Goal: Information Seeking & Learning: Learn about a topic

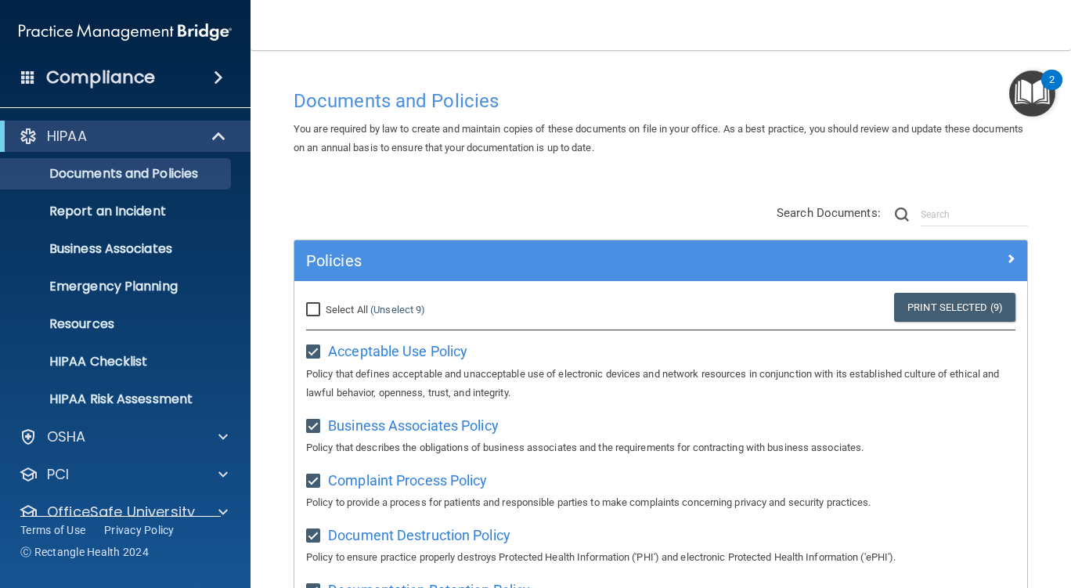
scroll to position [599, 0]
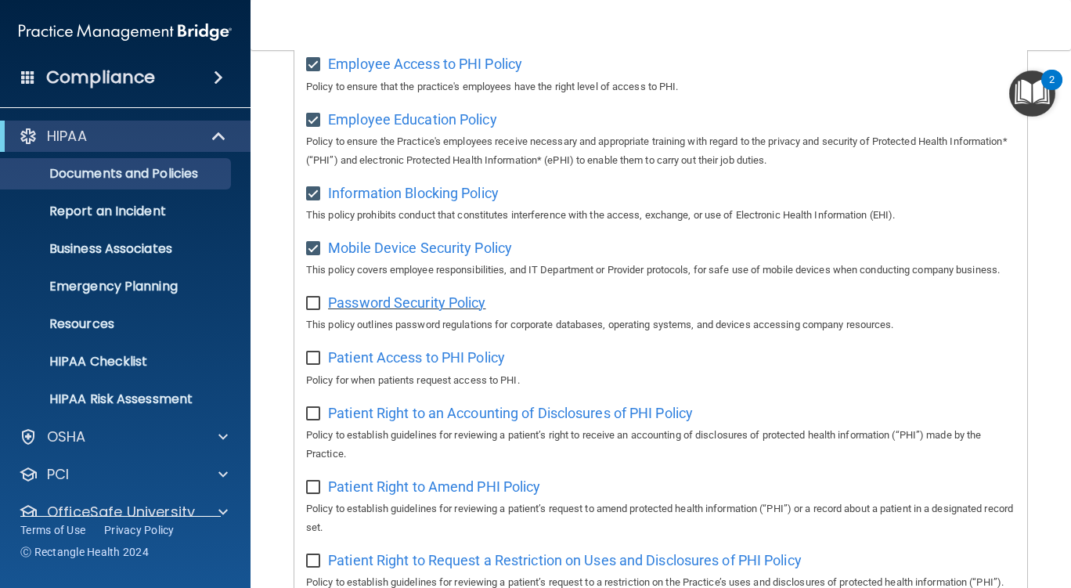
click at [464, 311] on span "Password Security Policy" at bounding box center [406, 302] width 157 height 16
click at [310, 310] on input "checkbox" at bounding box center [315, 303] width 18 height 13
checkbox input "true"
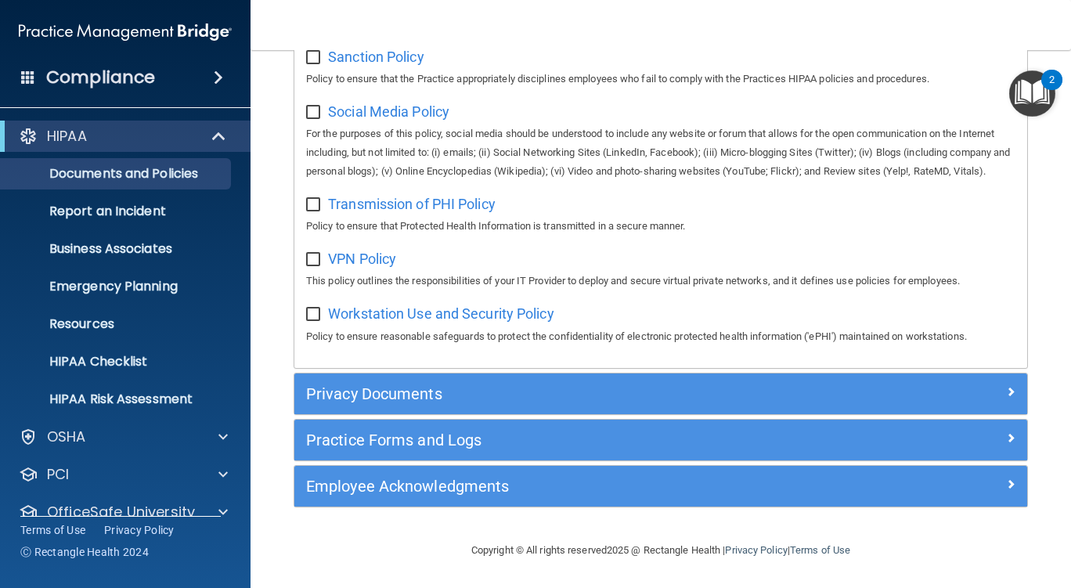
scroll to position [1333, 0]
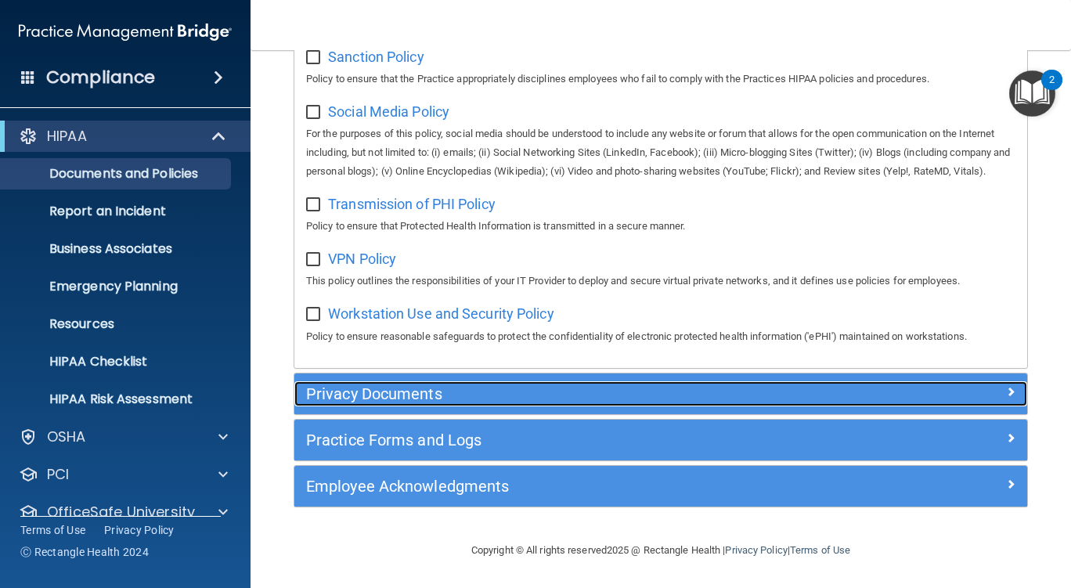
click at [995, 402] on div "Privacy Documents" at bounding box center [660, 393] width 733 height 25
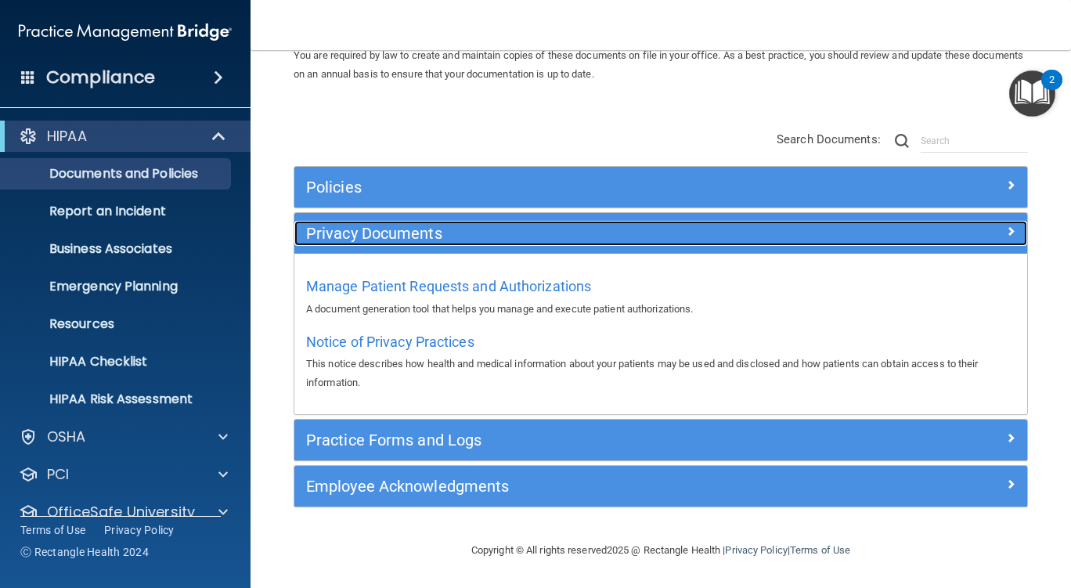
scroll to position [74, 0]
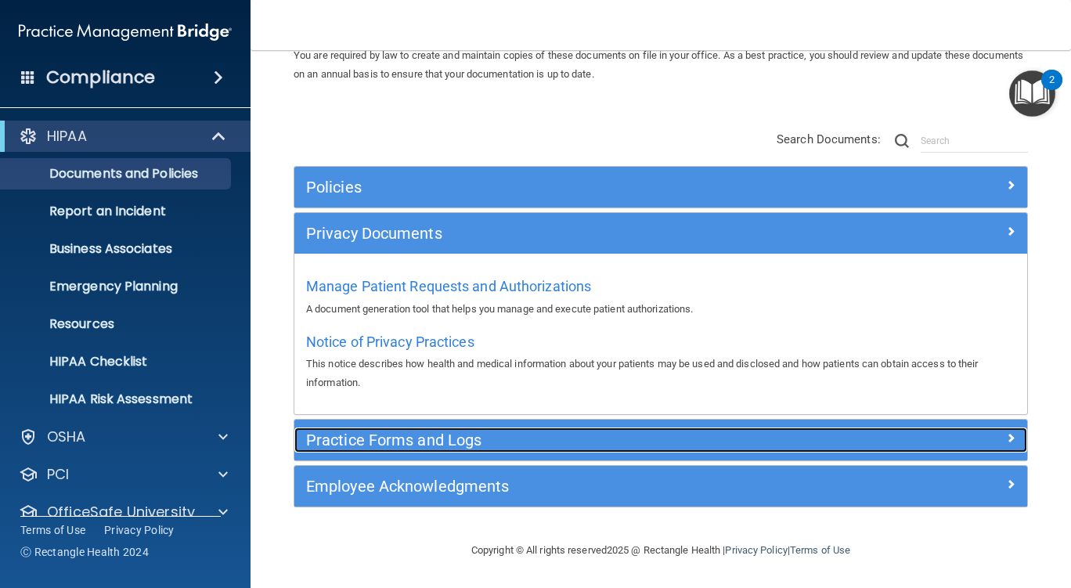
click at [1006, 437] on span at bounding box center [1010, 437] width 9 height 19
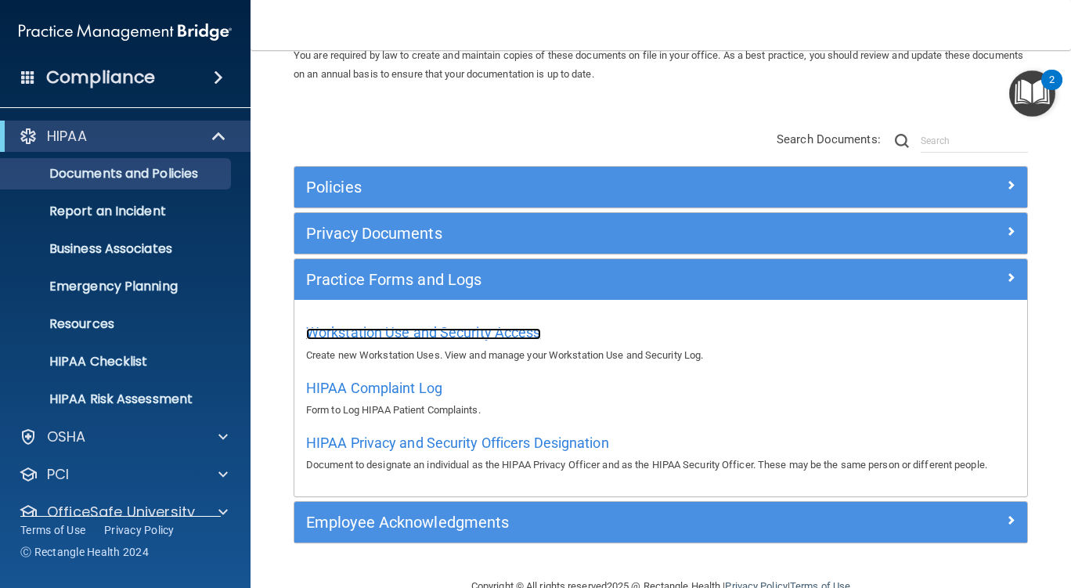
click at [531, 337] on span "Workstation Use and Security Access" at bounding box center [423, 332] width 235 height 16
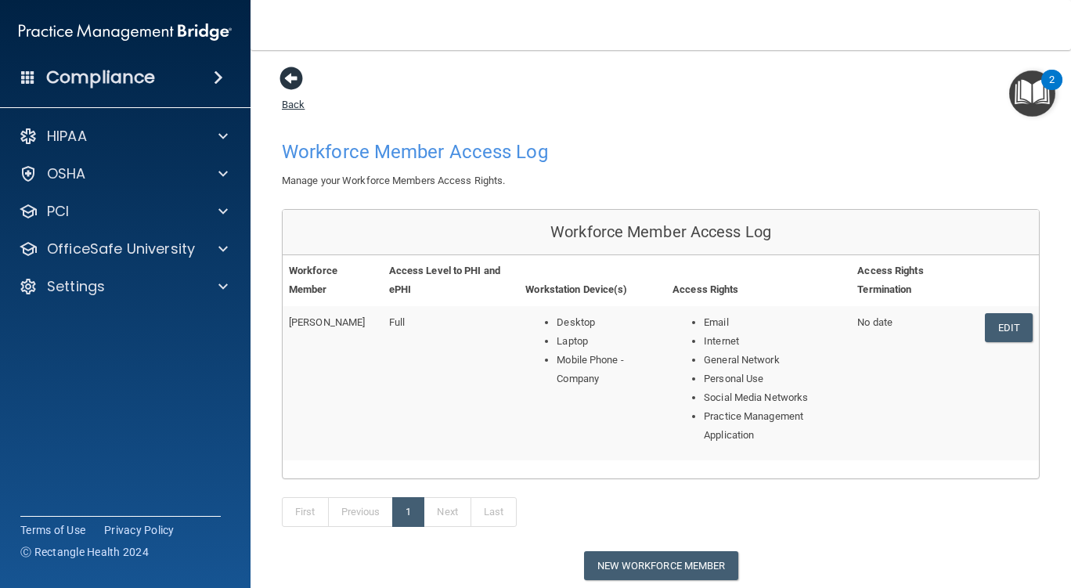
click at [298, 83] on span at bounding box center [290, 78] width 23 height 23
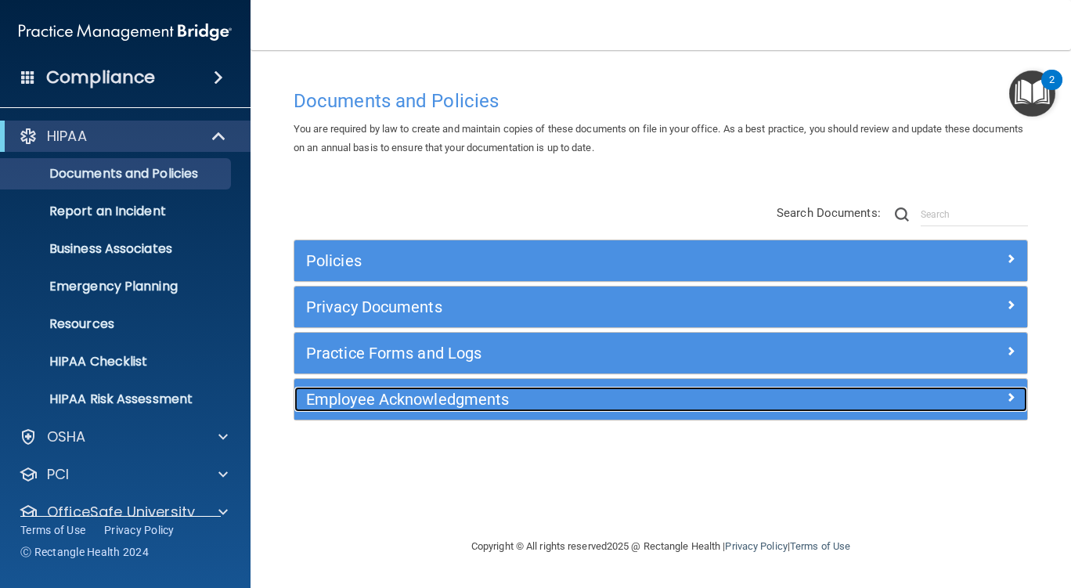
click at [1013, 412] on div "Employee Acknowledgments" at bounding box center [660, 399] width 733 height 25
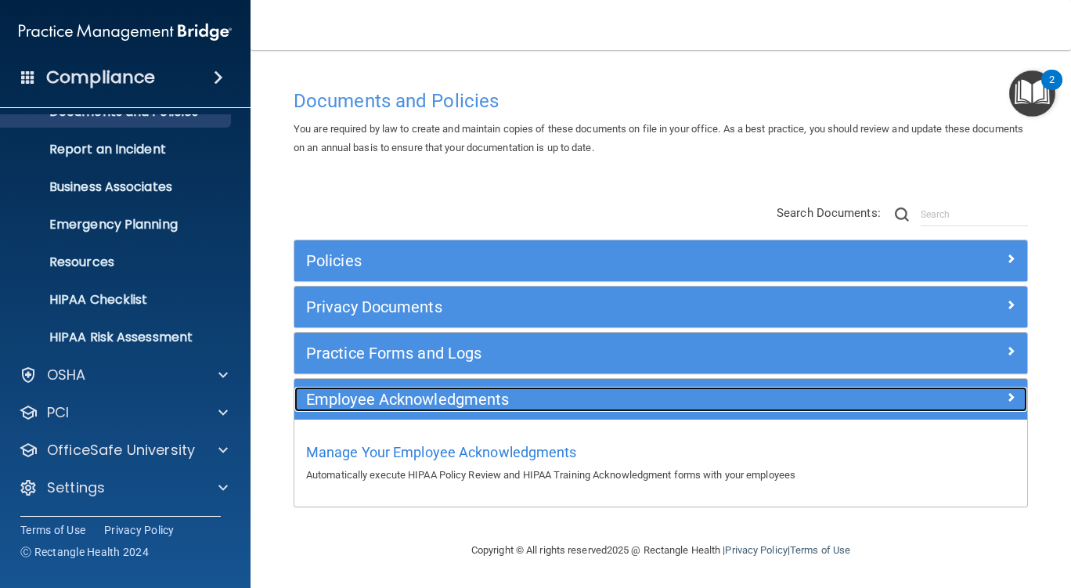
scroll to position [62, 0]
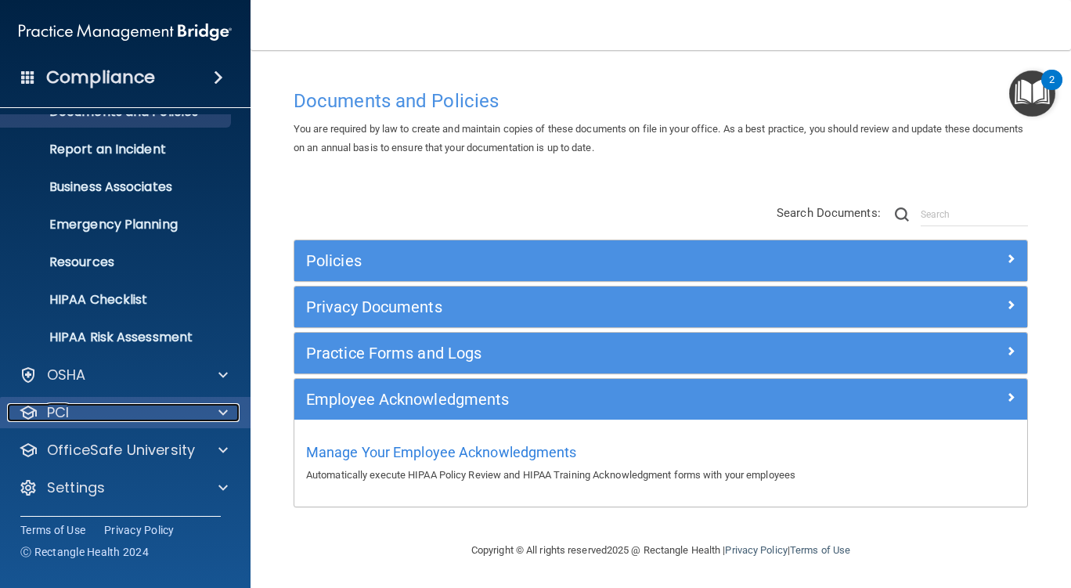
click at [218, 416] on span at bounding box center [222, 412] width 9 height 19
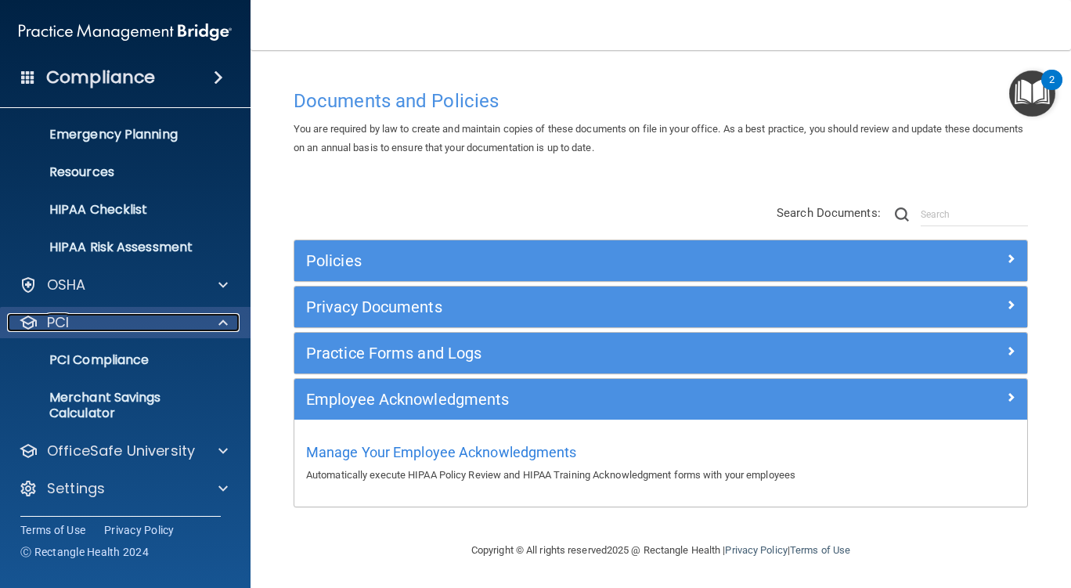
scroll to position [152, 0]
click at [225, 329] on span at bounding box center [222, 322] width 9 height 19
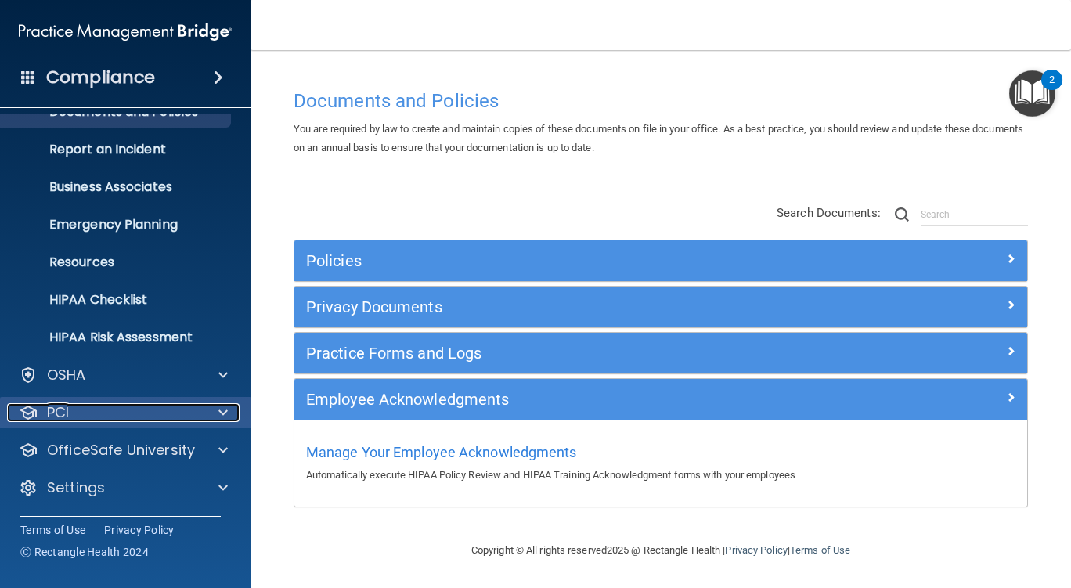
scroll to position [62, 0]
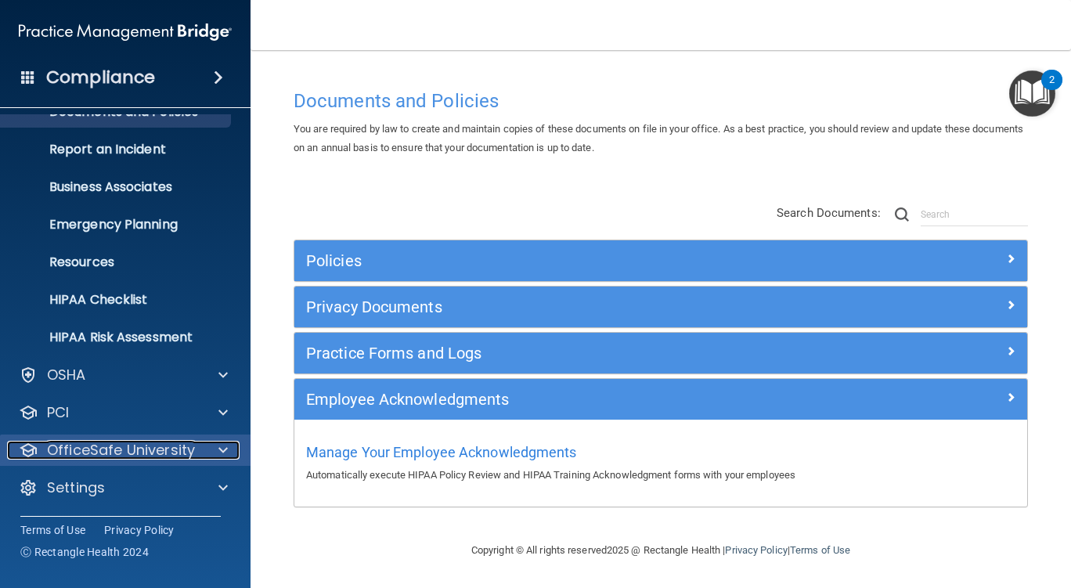
click at [214, 453] on div at bounding box center [220, 450] width 39 height 19
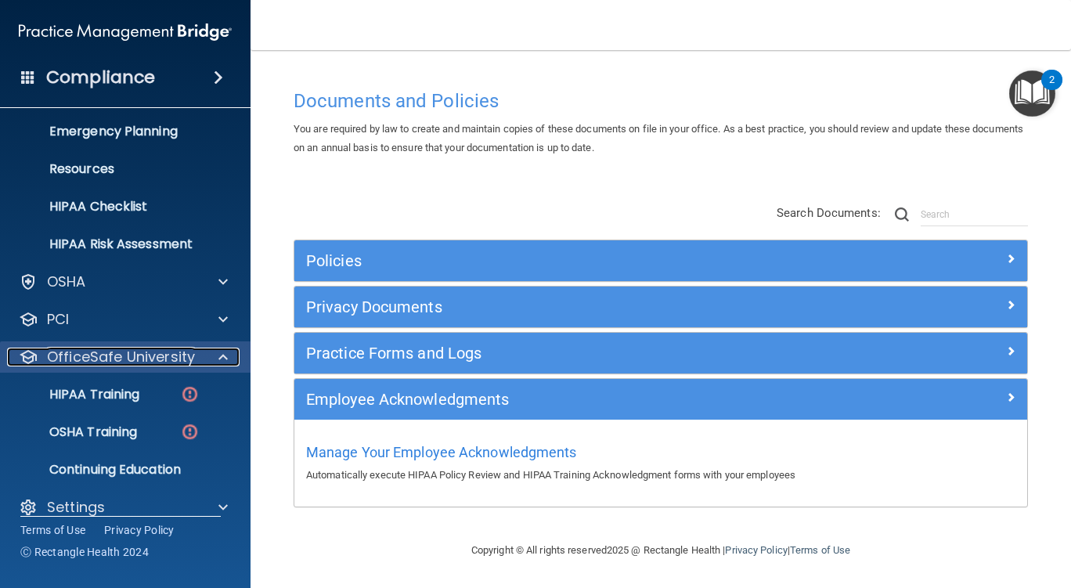
scroll to position [174, 0]
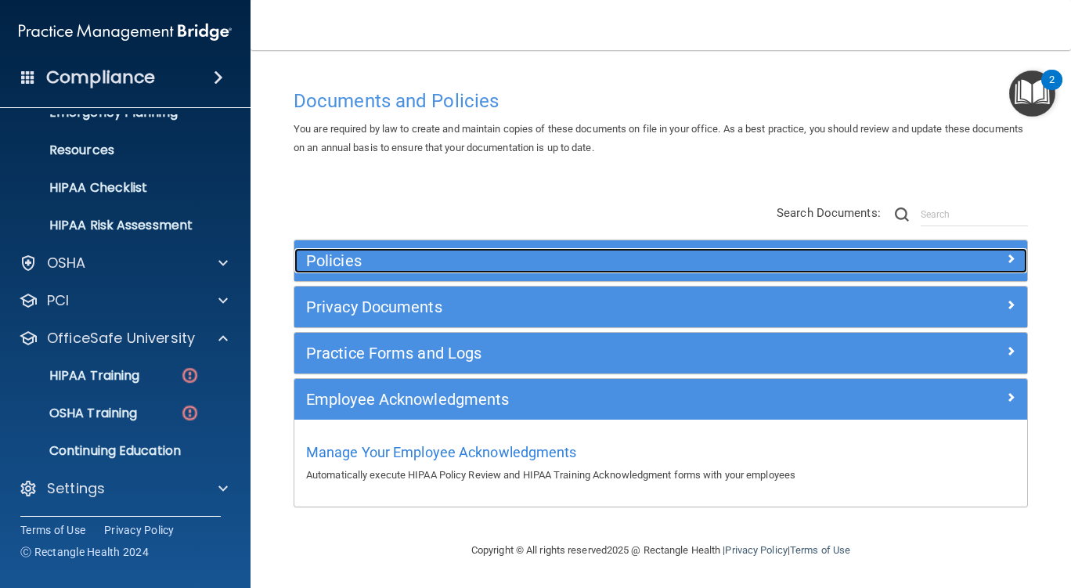
click at [1005, 267] on div at bounding box center [935, 257] width 183 height 19
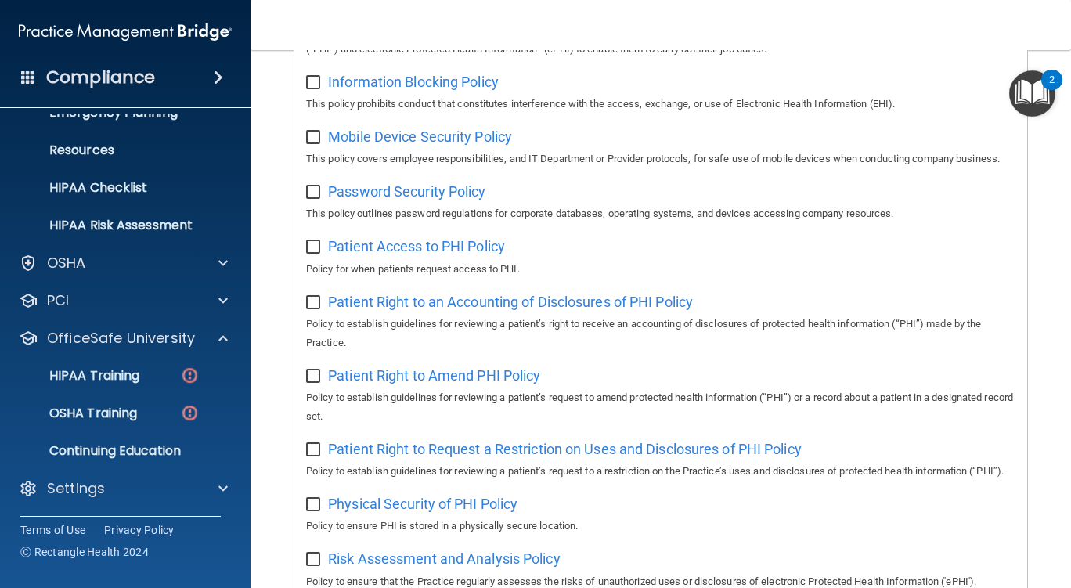
scroll to position [714, 0]
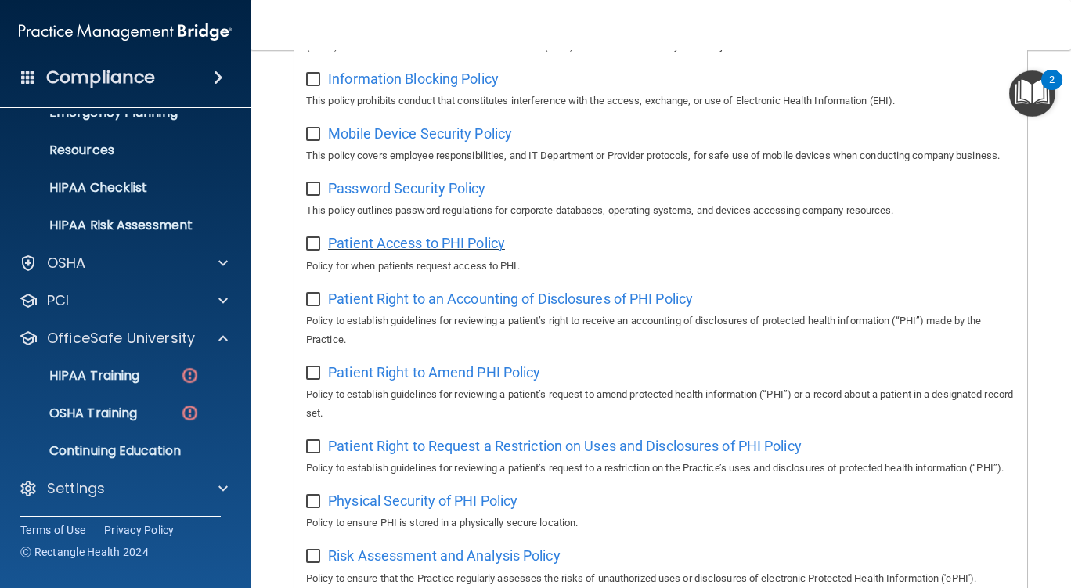
click at [466, 251] on span "Patient Access to PHI Policy" at bounding box center [416, 243] width 177 height 16
click at [676, 307] on span "Patient Right to an Accounting of Disclosures of PHI Policy" at bounding box center [510, 298] width 365 height 16
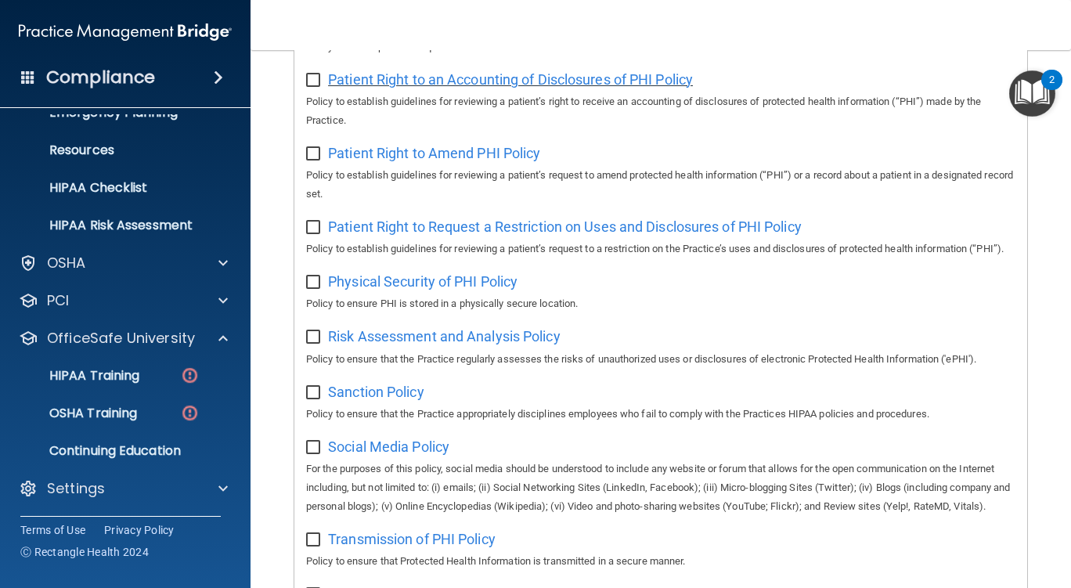
scroll to position [934, 0]
click at [517, 160] on span "Patient Right to Amend PHI Policy" at bounding box center [434, 152] width 212 height 16
click at [729, 234] on span "Patient Right to Request a Restriction on Uses and Disclosures of PHI Policy" at bounding box center [564, 226] width 473 height 16
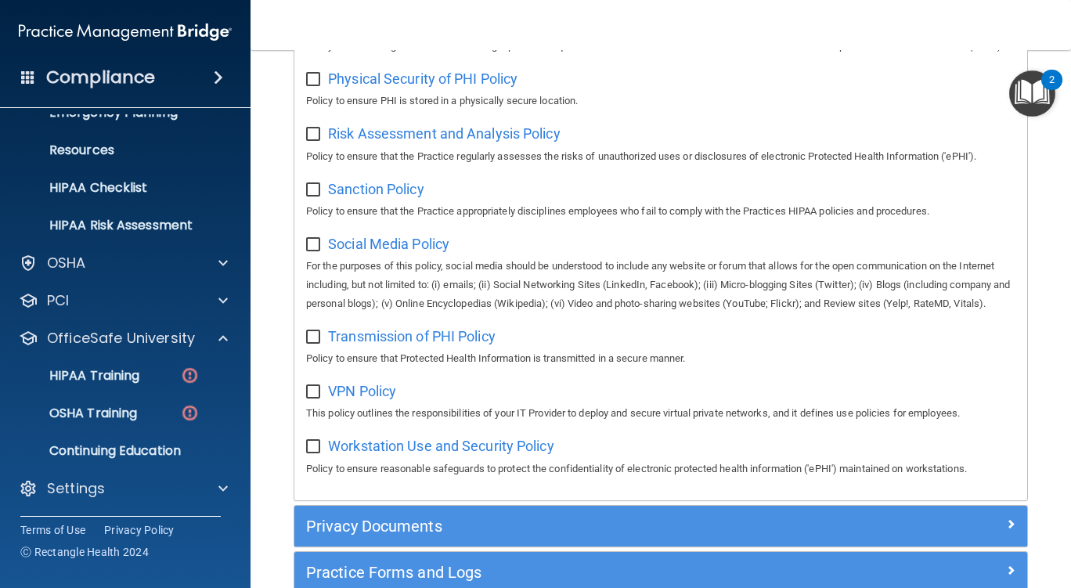
scroll to position [1136, 0]
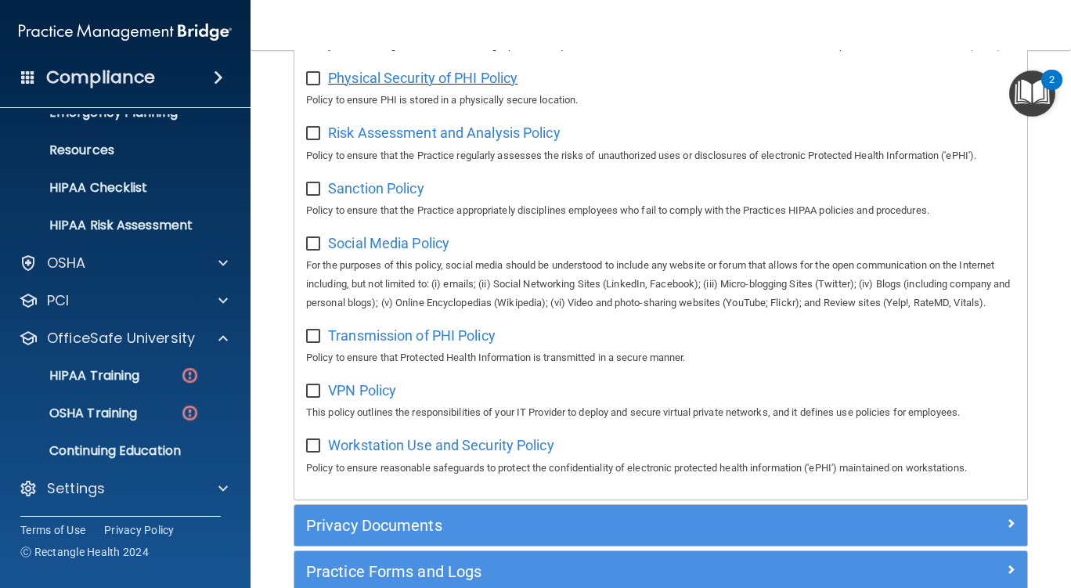
click at [507, 86] on span "Physical Security of PHI Policy" at bounding box center [422, 78] width 189 height 16
click at [400, 196] on span "Sanction Policy" at bounding box center [376, 188] width 96 height 16
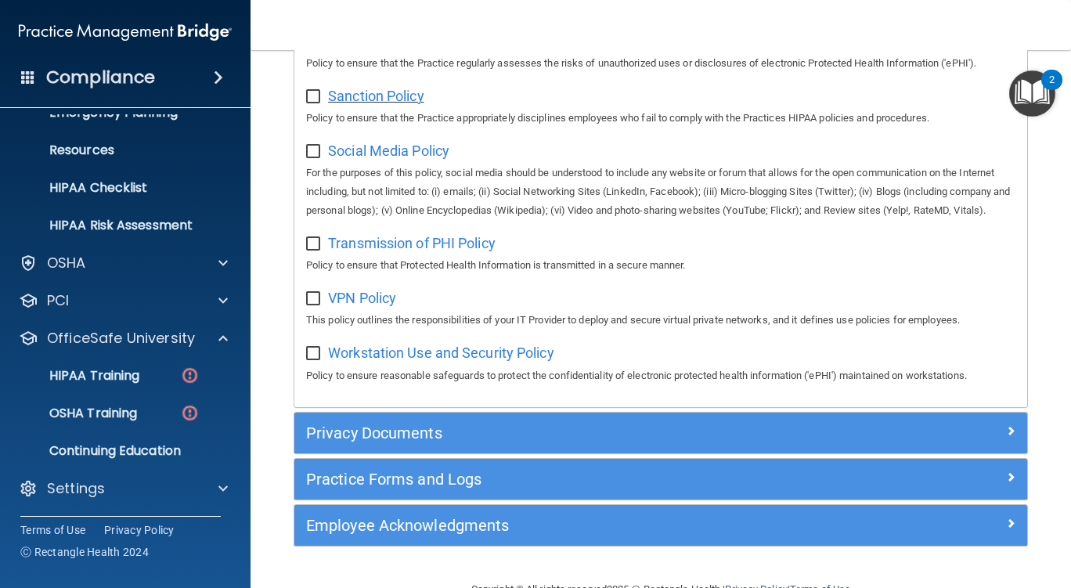
scroll to position [1227, 0]
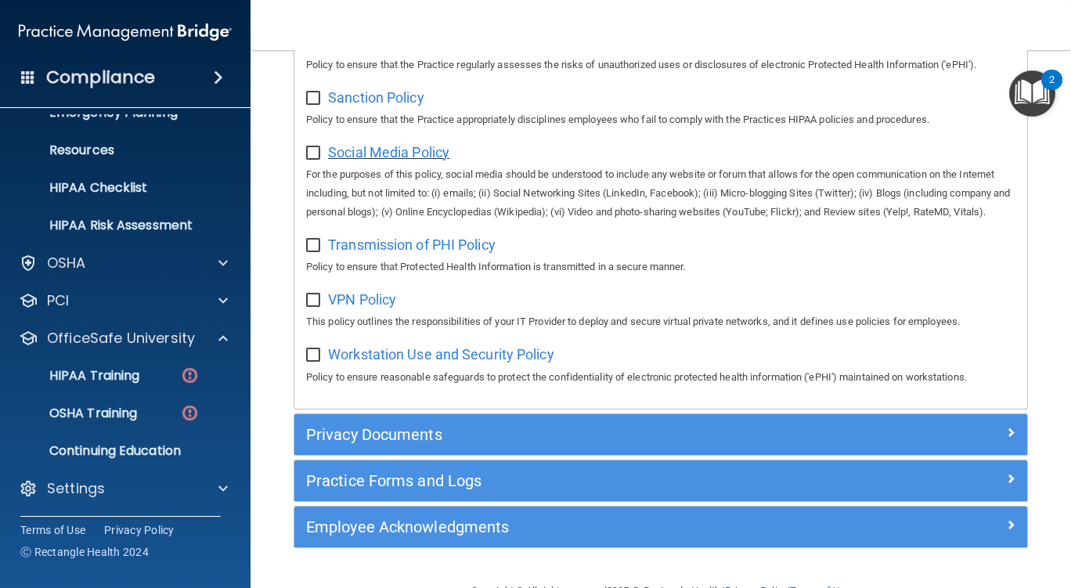
click at [429, 160] on span "Social Media Policy" at bounding box center [388, 152] width 121 height 16
click at [468, 253] on span "Transmission of PHI Policy" at bounding box center [411, 244] width 167 height 16
click at [379, 308] on span "VPN Policy" at bounding box center [362, 299] width 68 height 16
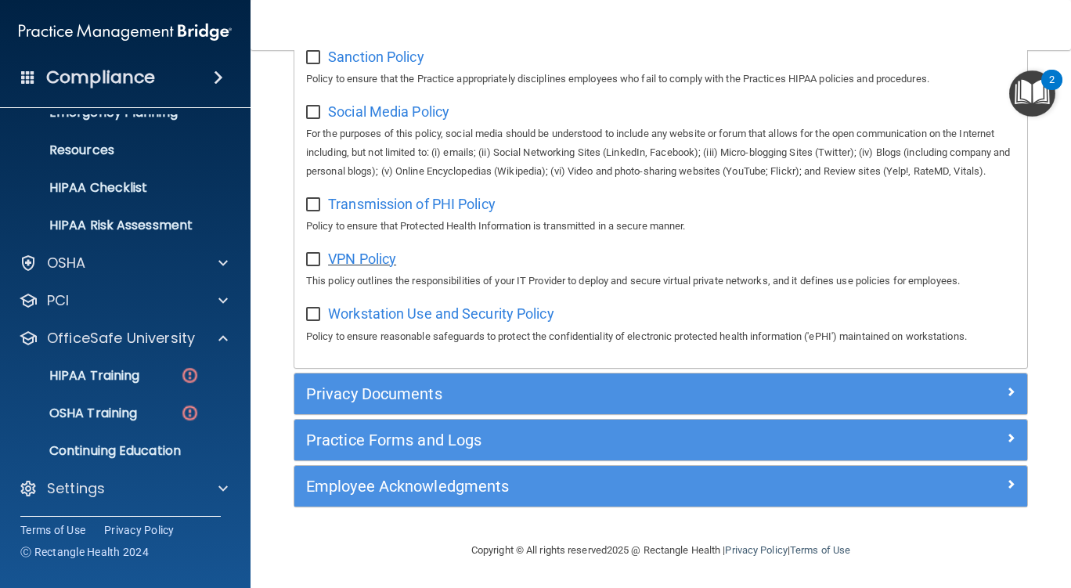
scroll to position [1305, 0]
click at [549, 322] on span "Workstation Use and Security Policy" at bounding box center [441, 313] width 226 height 16
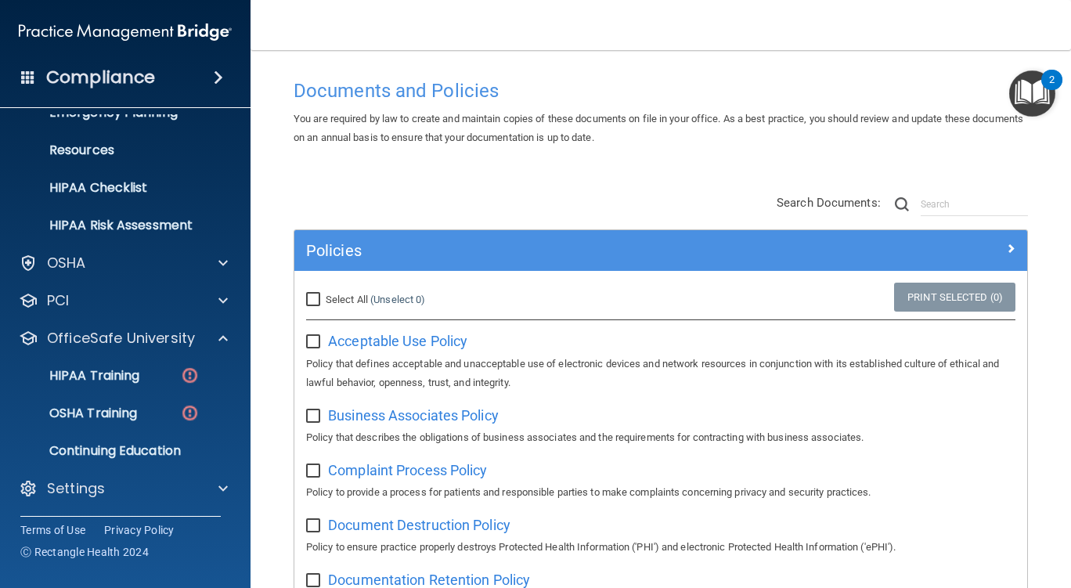
scroll to position [7, 0]
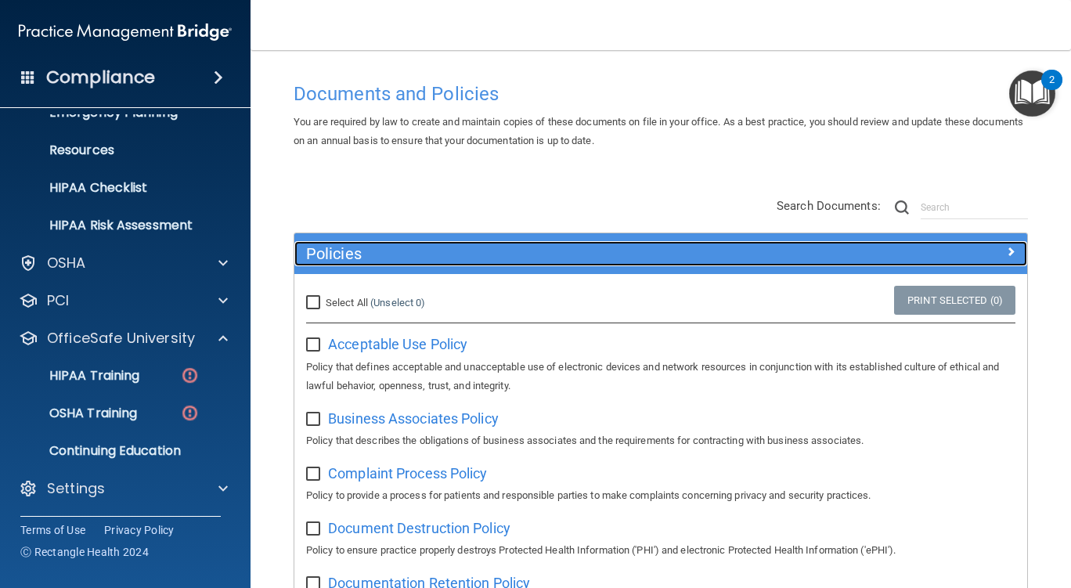
click at [1005, 247] on div at bounding box center [935, 250] width 183 height 19
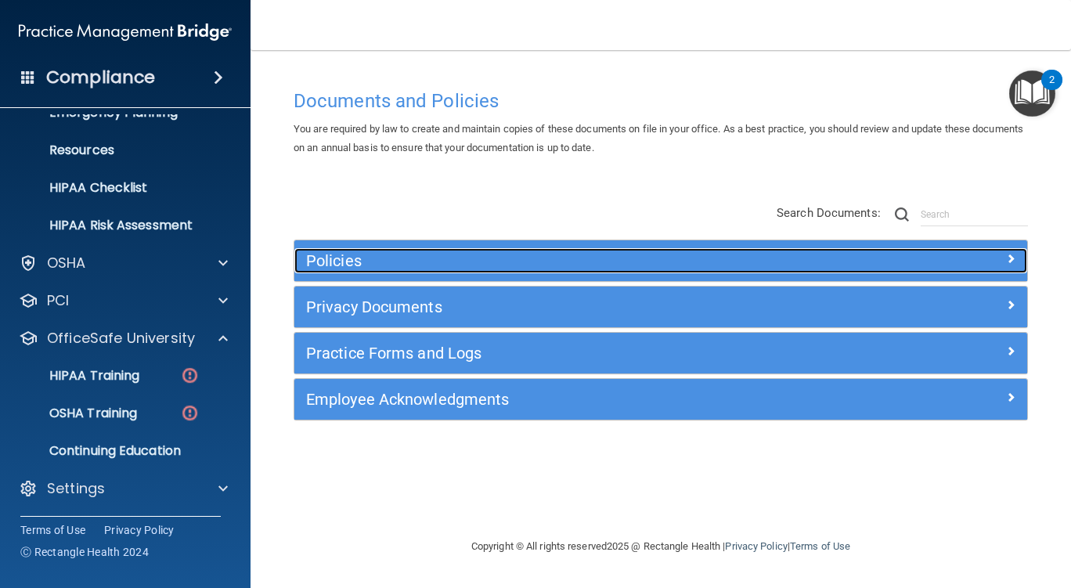
scroll to position [0, 0]
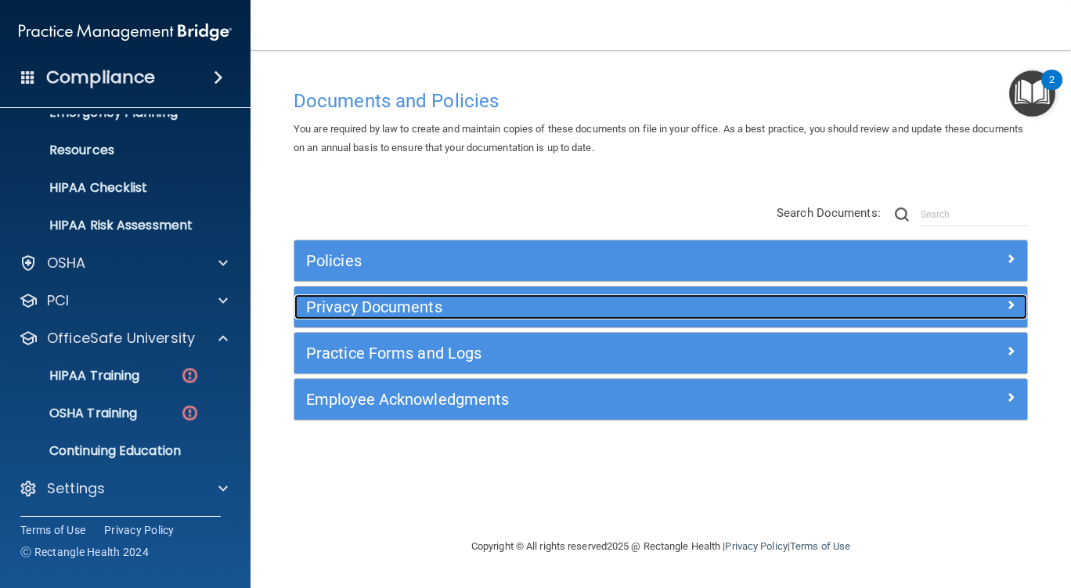
click at [1003, 317] on div "Privacy Documents" at bounding box center [660, 306] width 733 height 25
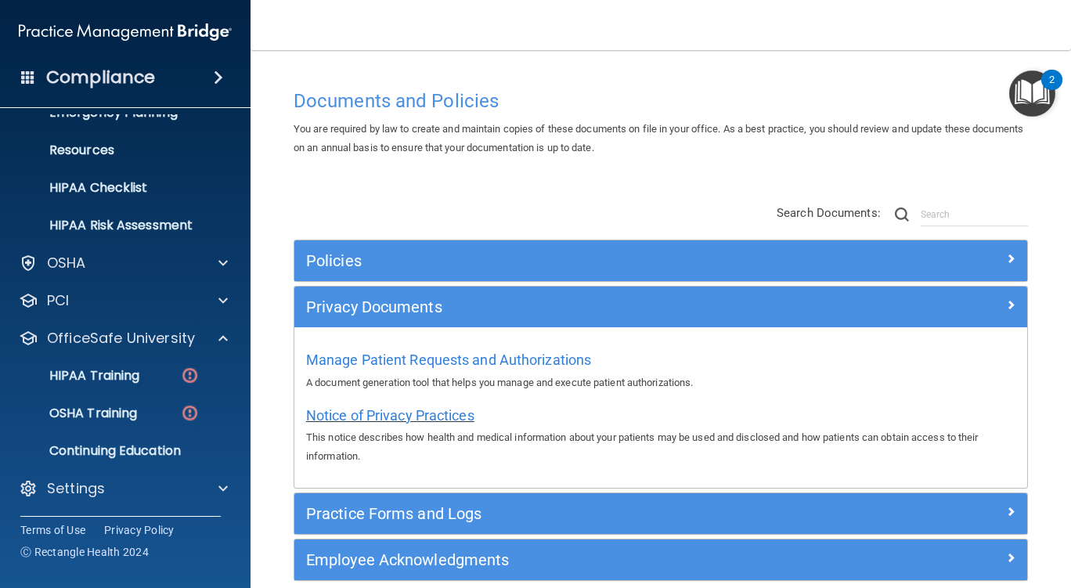
click at [431, 418] on span "Notice of Privacy Practices" at bounding box center [390, 415] width 168 height 16
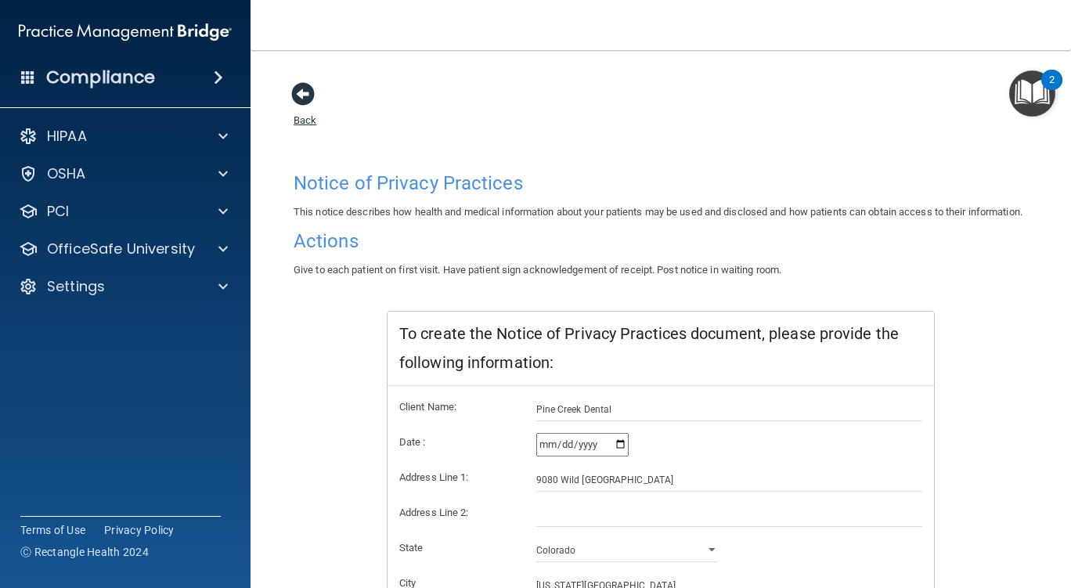
click at [304, 91] on span at bounding box center [302, 93] width 23 height 23
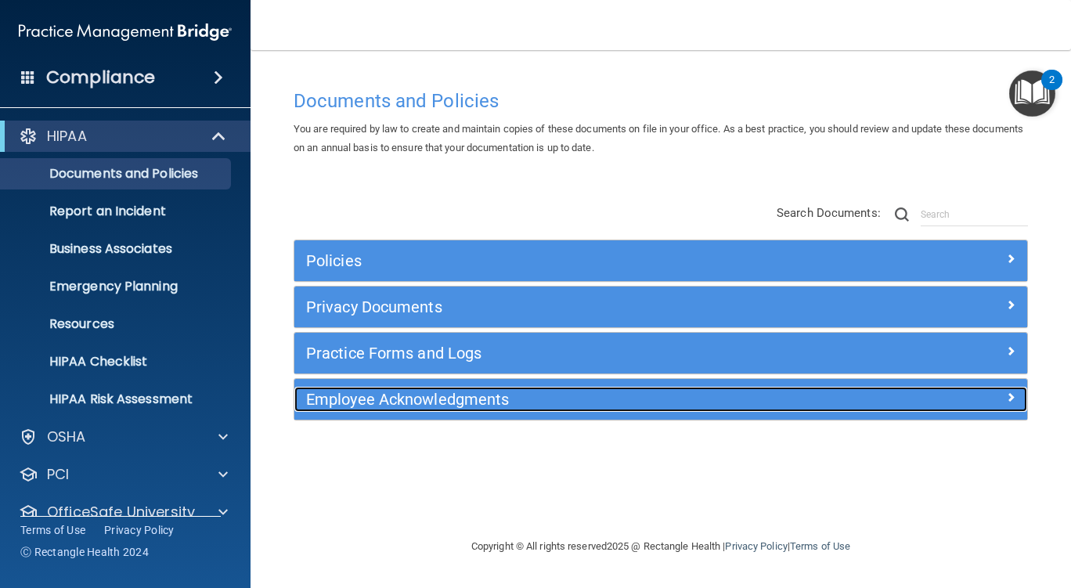
click at [462, 402] on h5 "Employee Acknowledgments" at bounding box center [569, 399] width 526 height 17
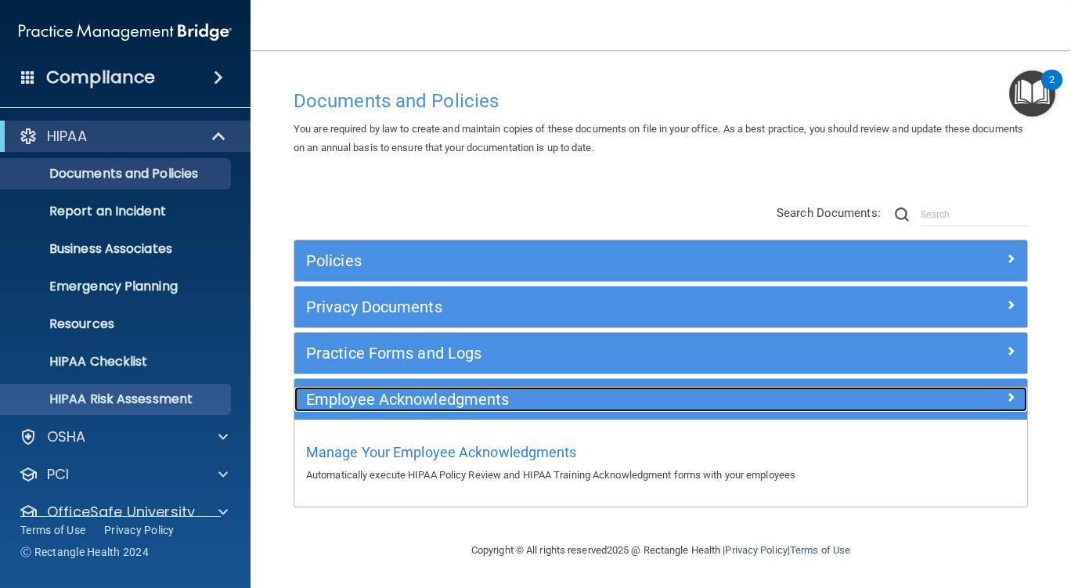
scroll to position [62, 0]
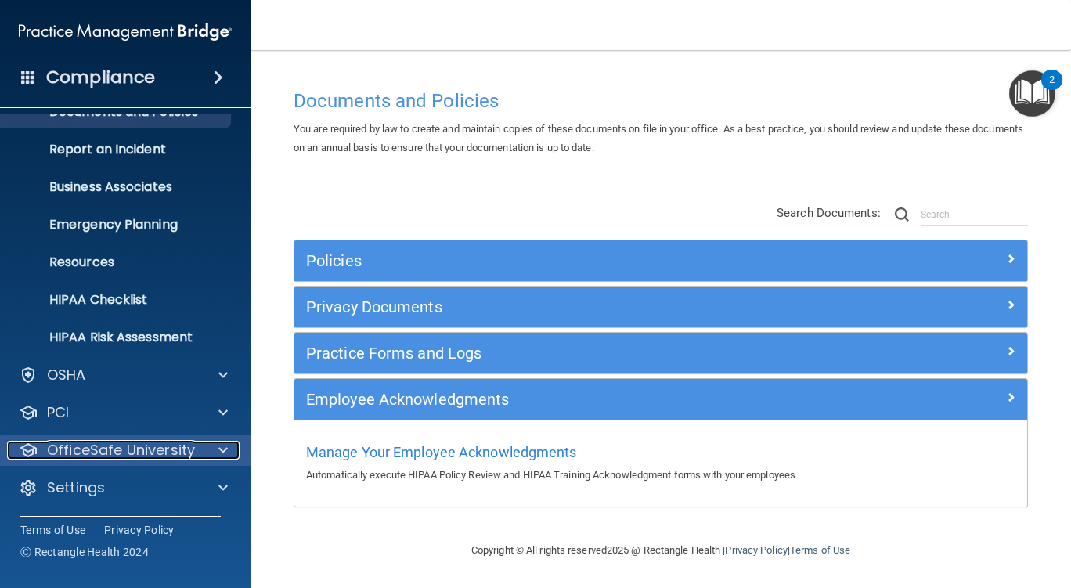
click at [225, 448] on span at bounding box center [222, 450] width 9 height 19
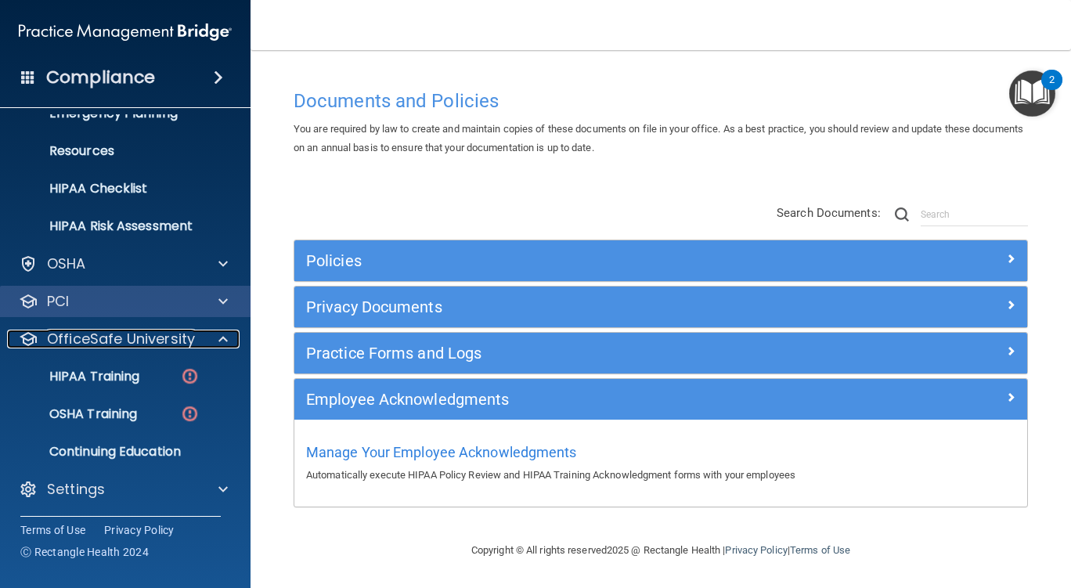
scroll to position [174, 0]
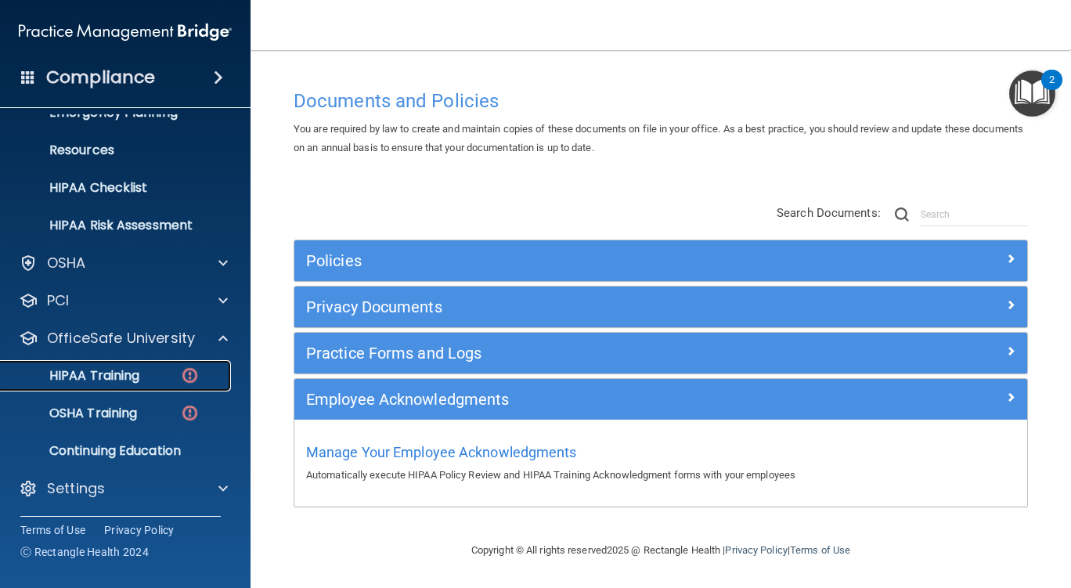
click at [125, 373] on p "HIPAA Training" at bounding box center [74, 376] width 129 height 16
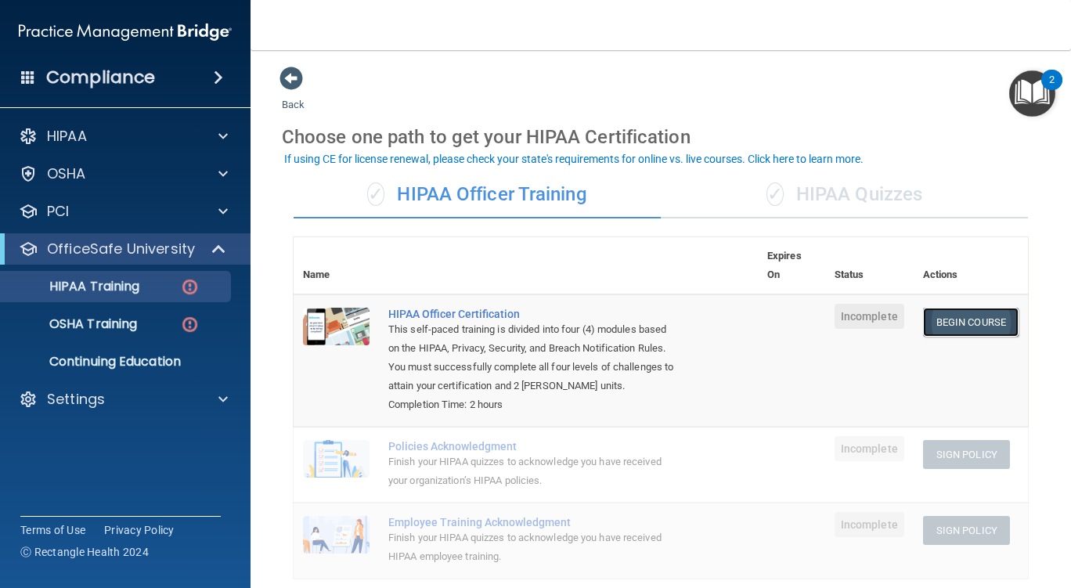
click at [964, 316] on link "Begin Course" at bounding box center [970, 322] width 95 height 29
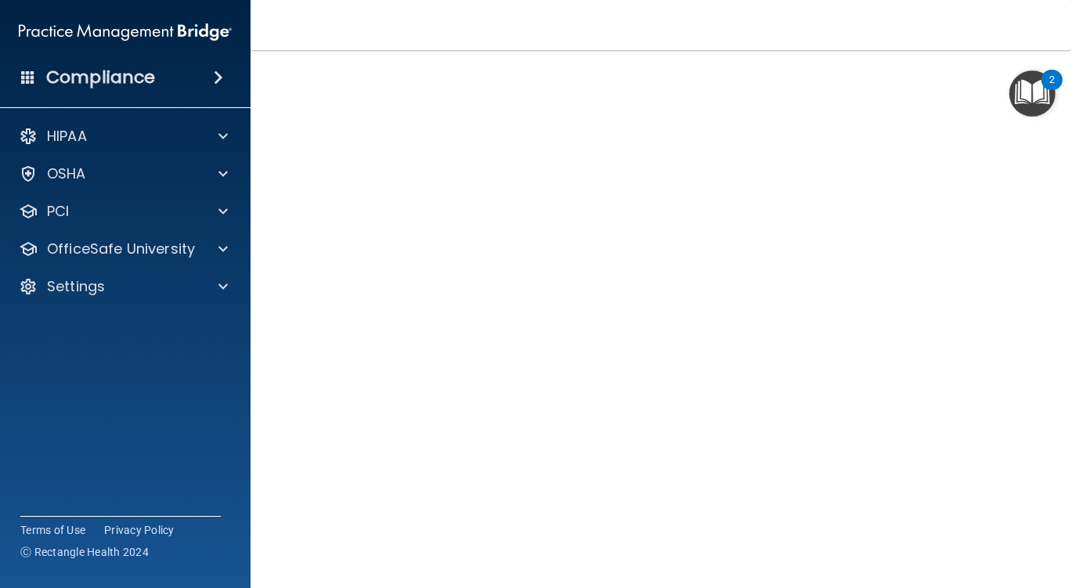
scroll to position [61, 0]
